Goal: Learn about a topic

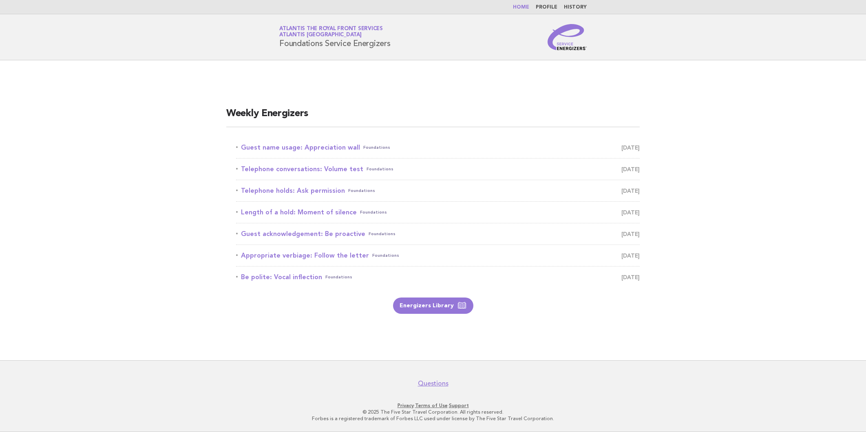
click at [332, 143] on link "Guest name usage: Appreciation wall Foundations August 18" at bounding box center [437, 147] width 403 height 11
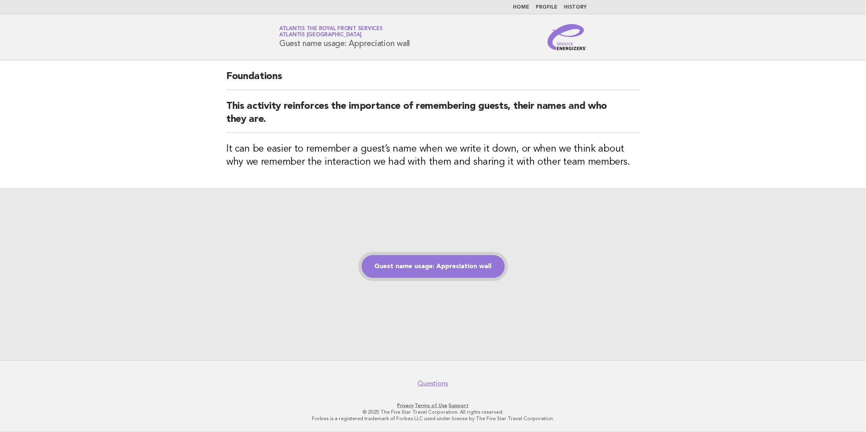
click at [486, 261] on link "Guest name usage: Appreciation wall" at bounding box center [433, 266] width 143 height 23
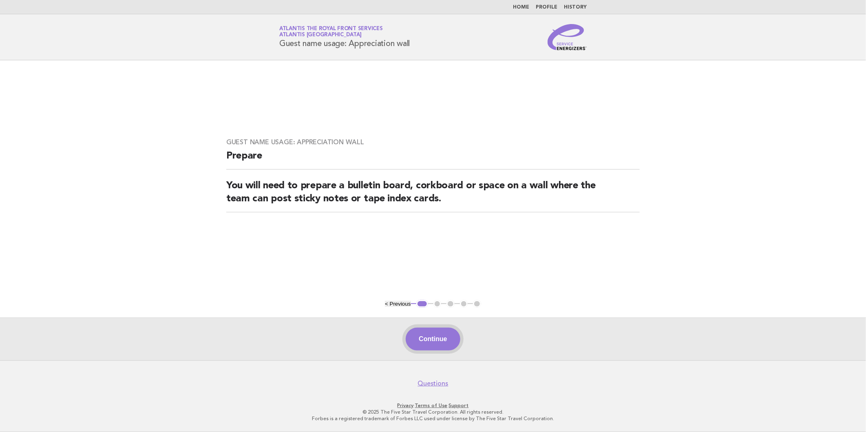
click at [435, 333] on button "Continue" at bounding box center [433, 339] width 54 height 23
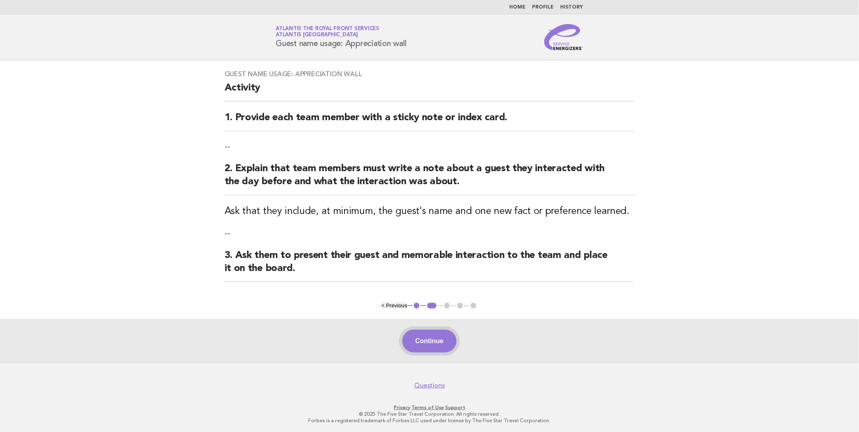
click at [441, 339] on button "Continue" at bounding box center [429, 341] width 54 height 23
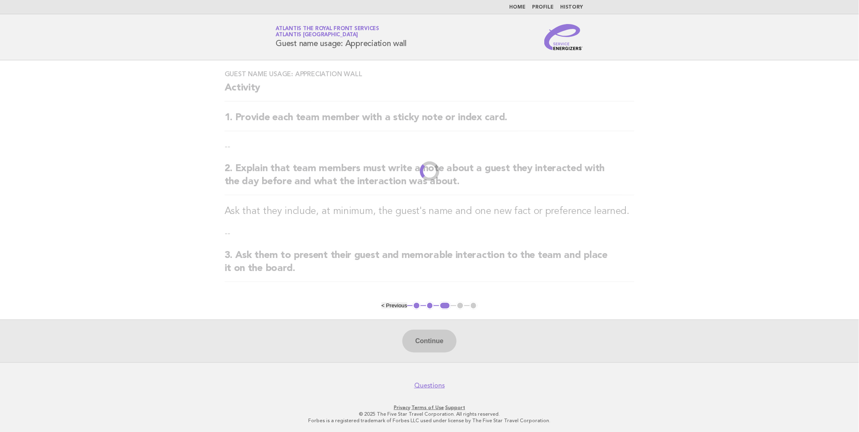
click at [573, 397] on footer "Questions Privacy · Terms of Use · Support © 2025 The Five Star Travel Corporat…" at bounding box center [429, 398] width 859 height 72
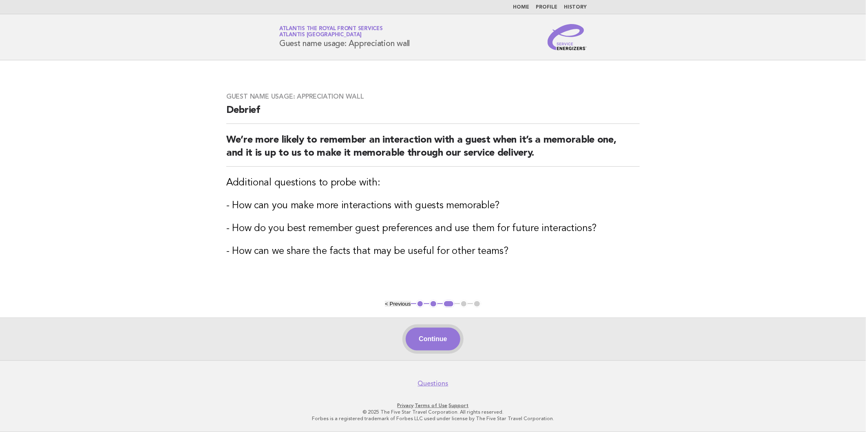
click at [442, 337] on button "Continue" at bounding box center [433, 339] width 54 height 23
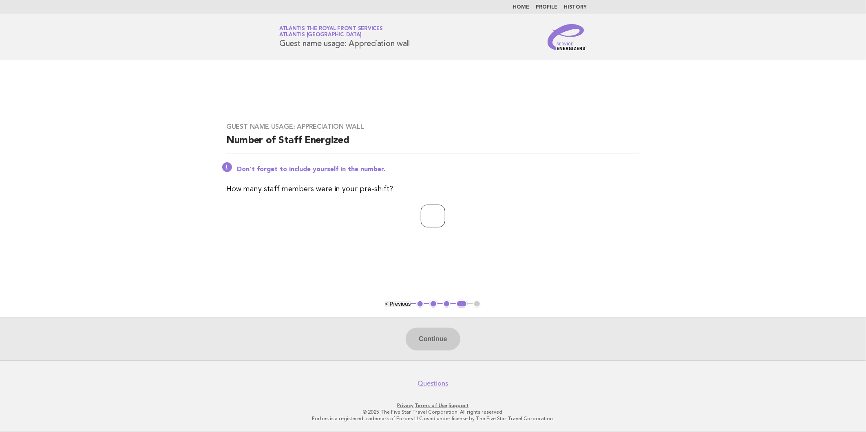
click at [424, 214] on input "number" at bounding box center [433, 216] width 24 height 23
type input "*"
click at [422, 340] on button "Continue" at bounding box center [433, 339] width 54 height 23
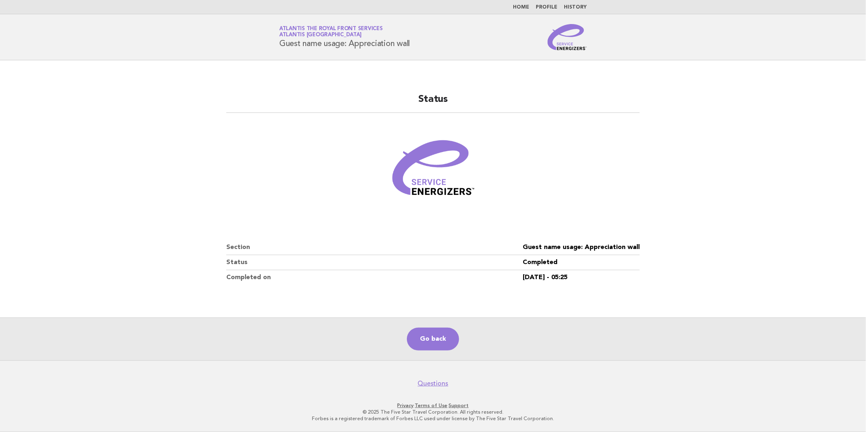
click at [519, 6] on link "Home" at bounding box center [521, 7] width 16 height 5
